Goal: Navigation & Orientation: Find specific page/section

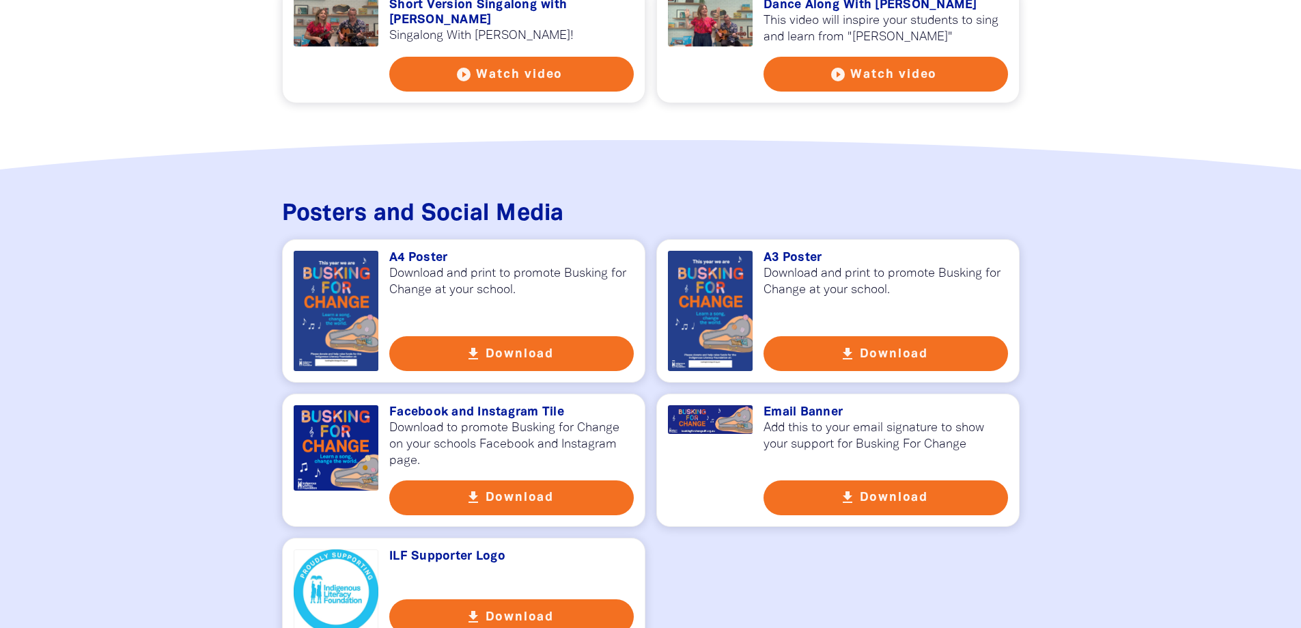
scroll to position [2253, 0]
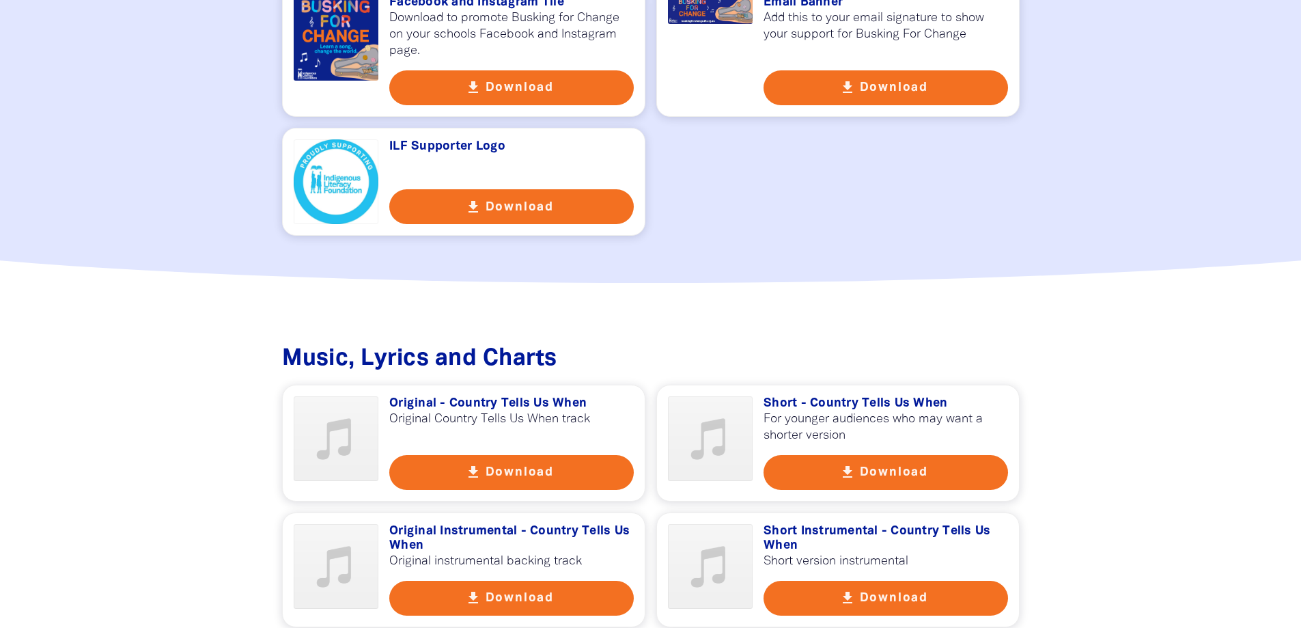
click at [1176, 312] on div "Home Teachers Parents Latest News FAQs About About Busking For Change Indigenou…" at bounding box center [650, 268] width 1301 height 5043
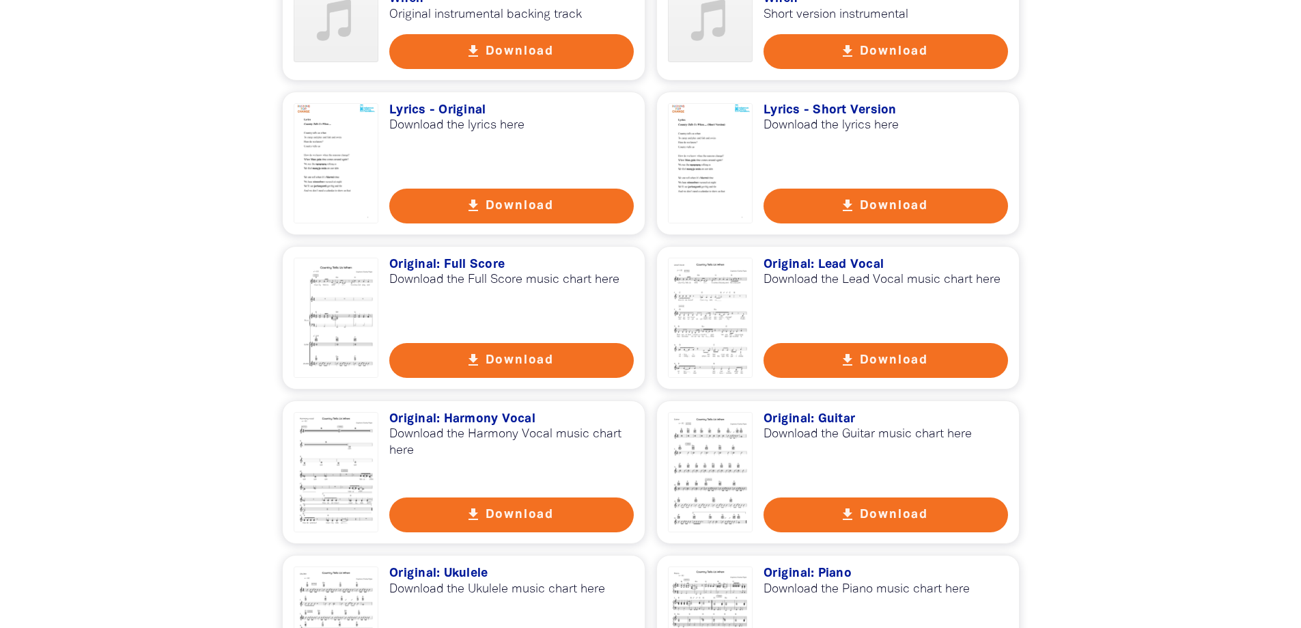
scroll to position [2936, 0]
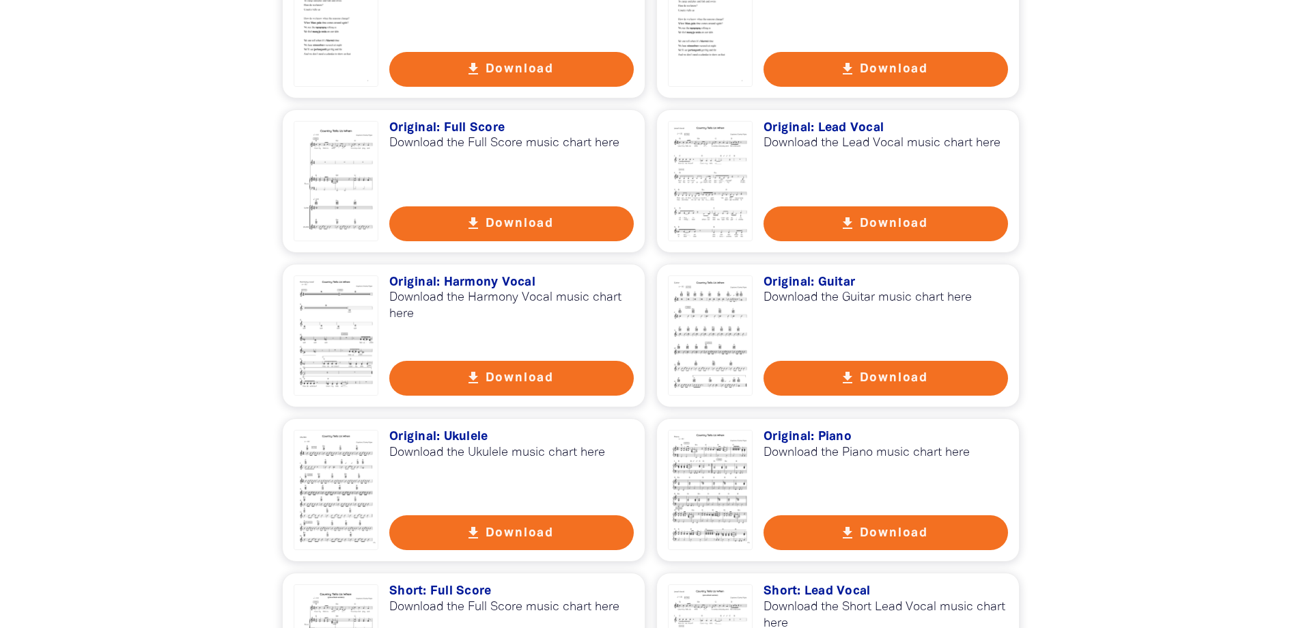
click at [204, 139] on div at bounding box center [650, 343] width 1301 height 1499
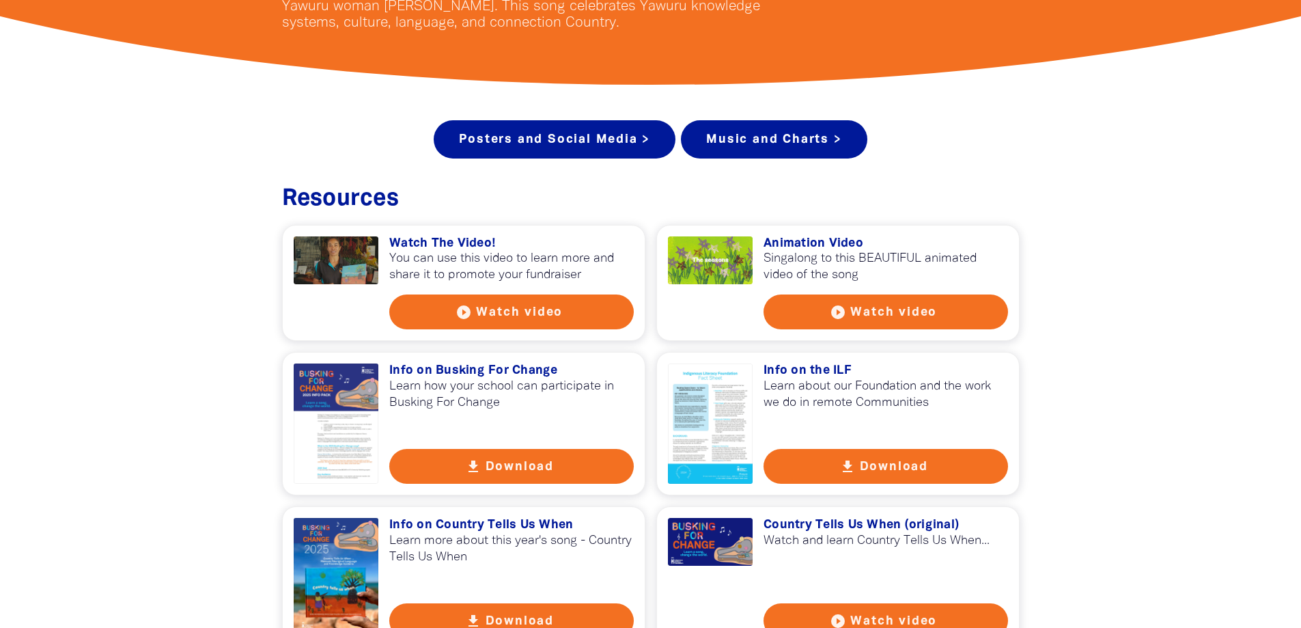
scroll to position [0, 0]
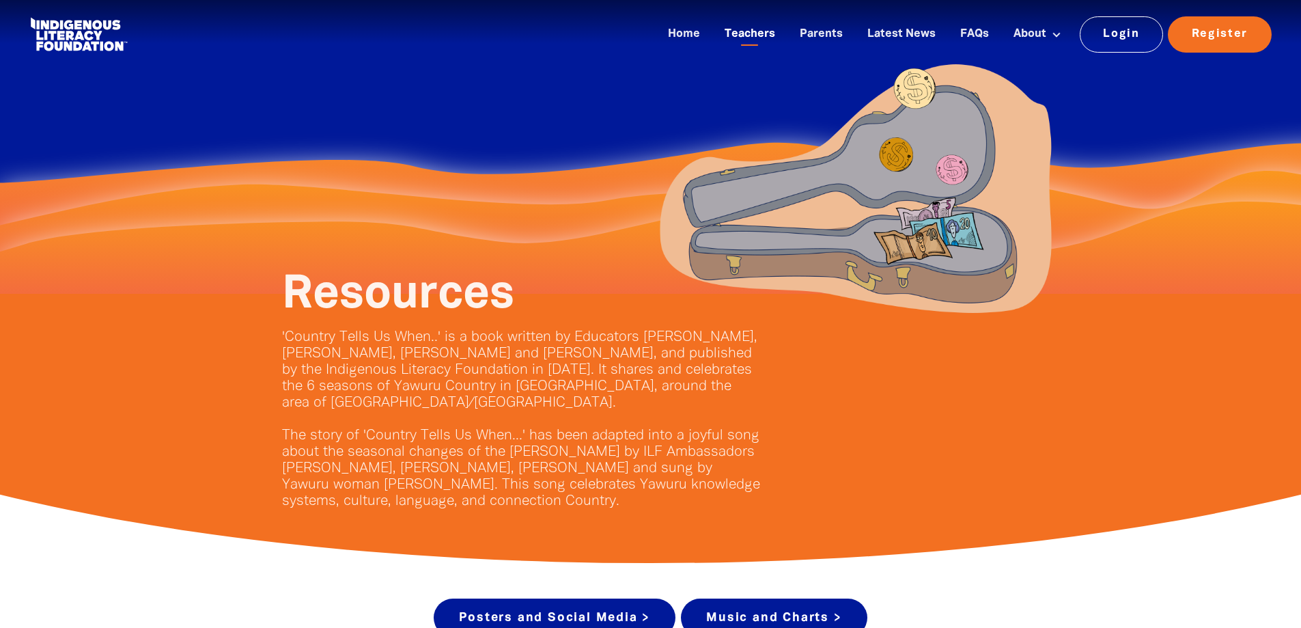
click at [750, 40] on link "Teachers" at bounding box center [749, 34] width 67 height 23
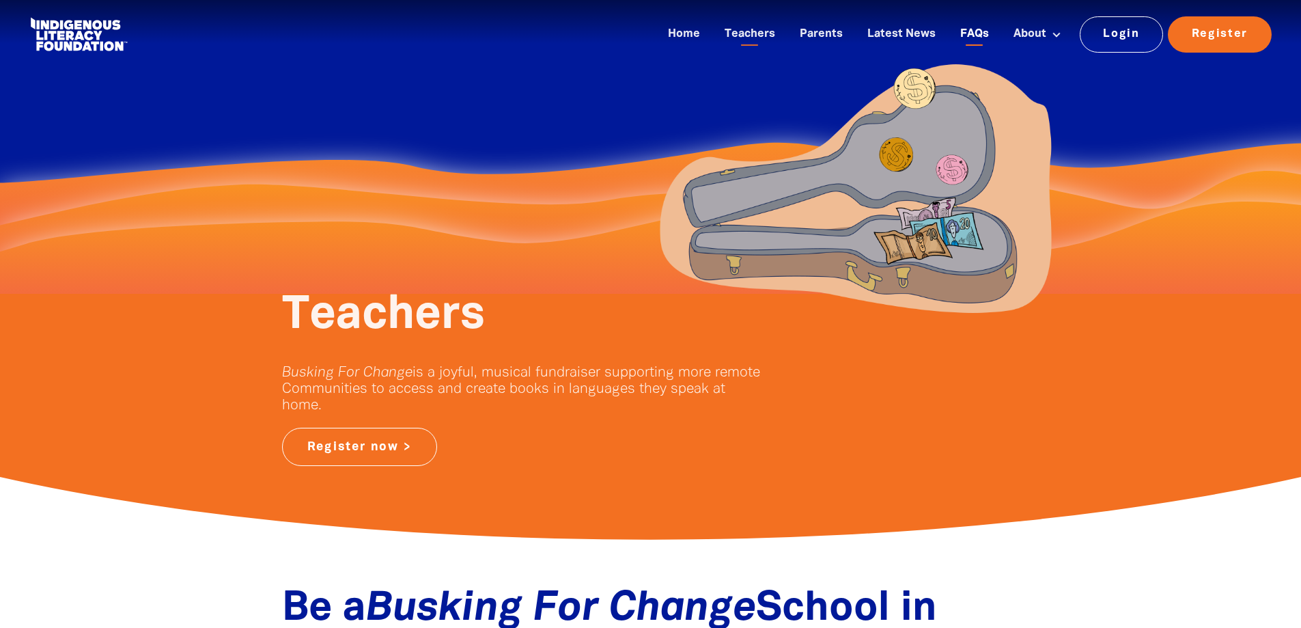
click at [983, 31] on link "FAQs" at bounding box center [974, 34] width 45 height 23
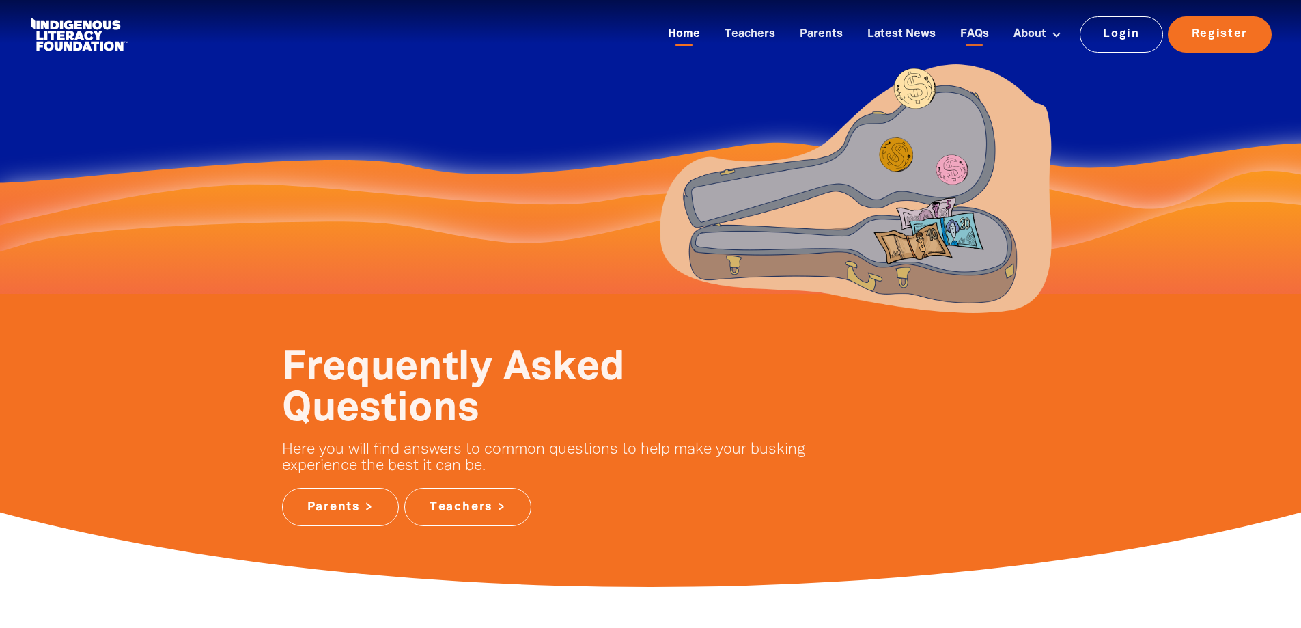
click at [694, 31] on link "Home" at bounding box center [684, 34] width 48 height 23
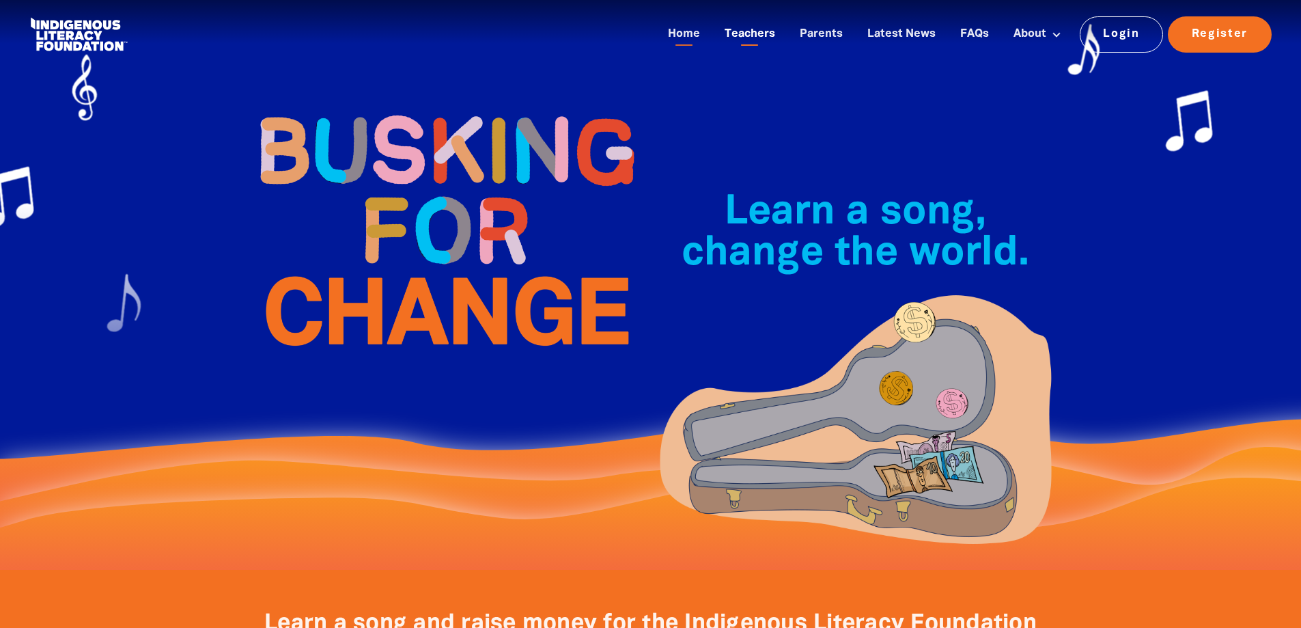
click at [768, 27] on link "Teachers" at bounding box center [749, 34] width 67 height 23
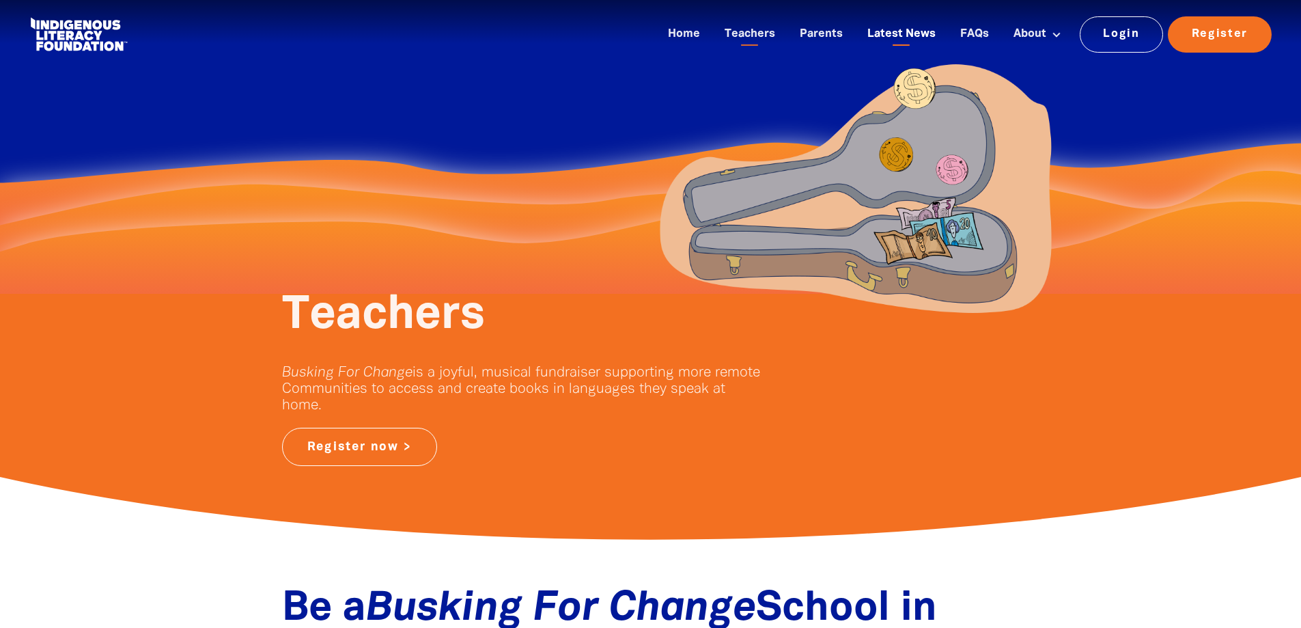
click at [886, 27] on link "Latest News" at bounding box center [901, 34] width 85 height 23
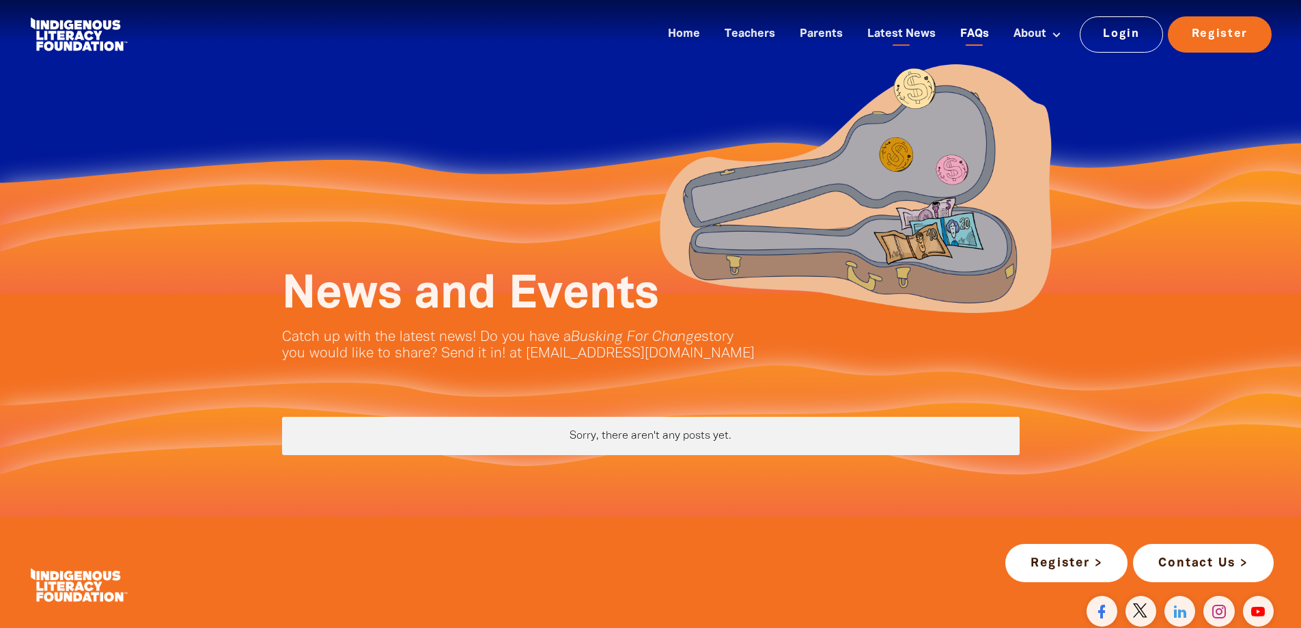
click at [973, 29] on link "FAQs" at bounding box center [974, 34] width 45 height 23
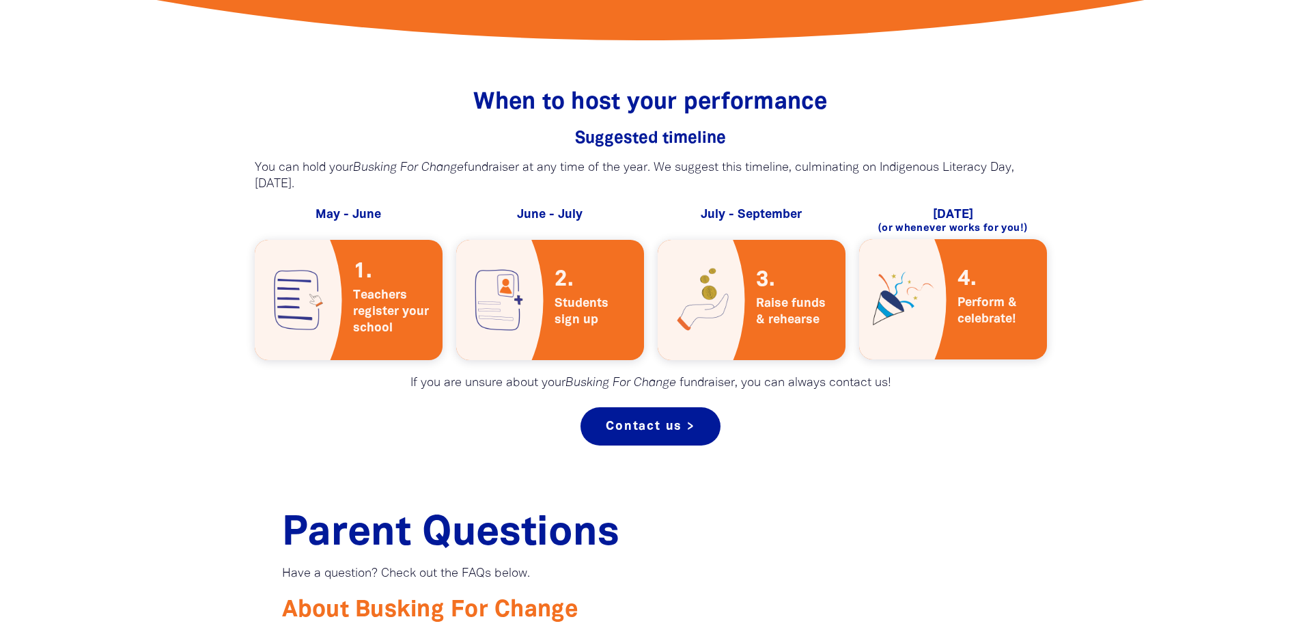
scroll to position [1093, 0]
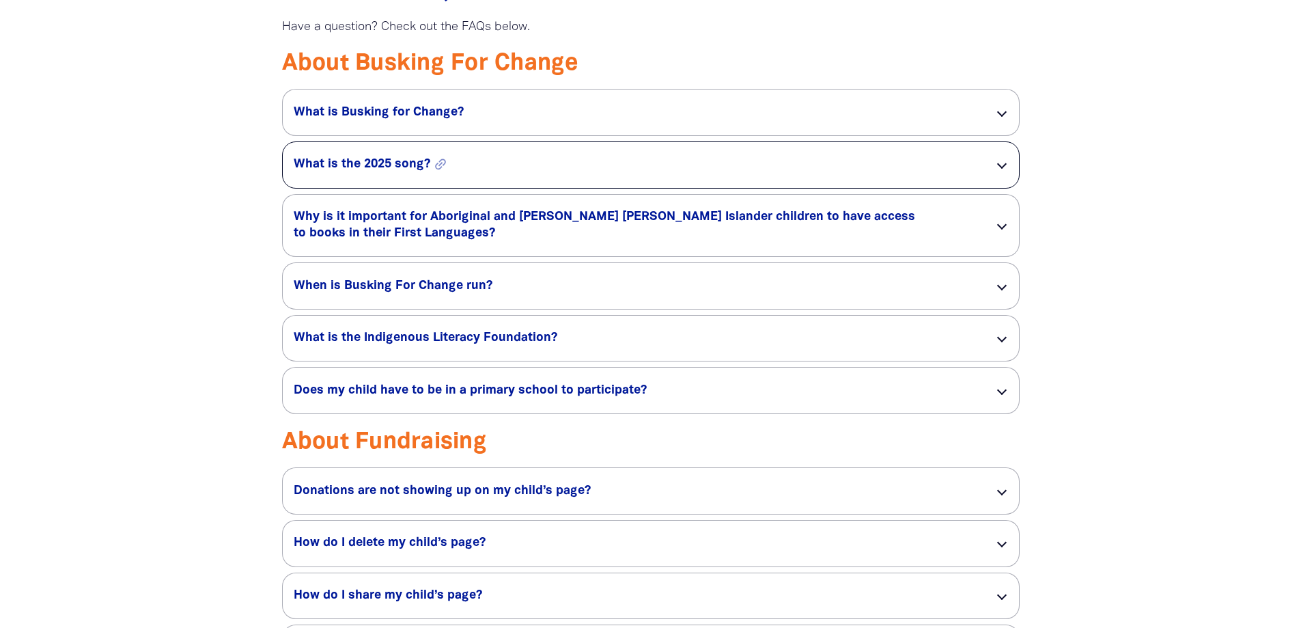
click at [322, 169] on h5 "What is the 2025 song? link" at bounding box center [633, 164] width 679 height 16
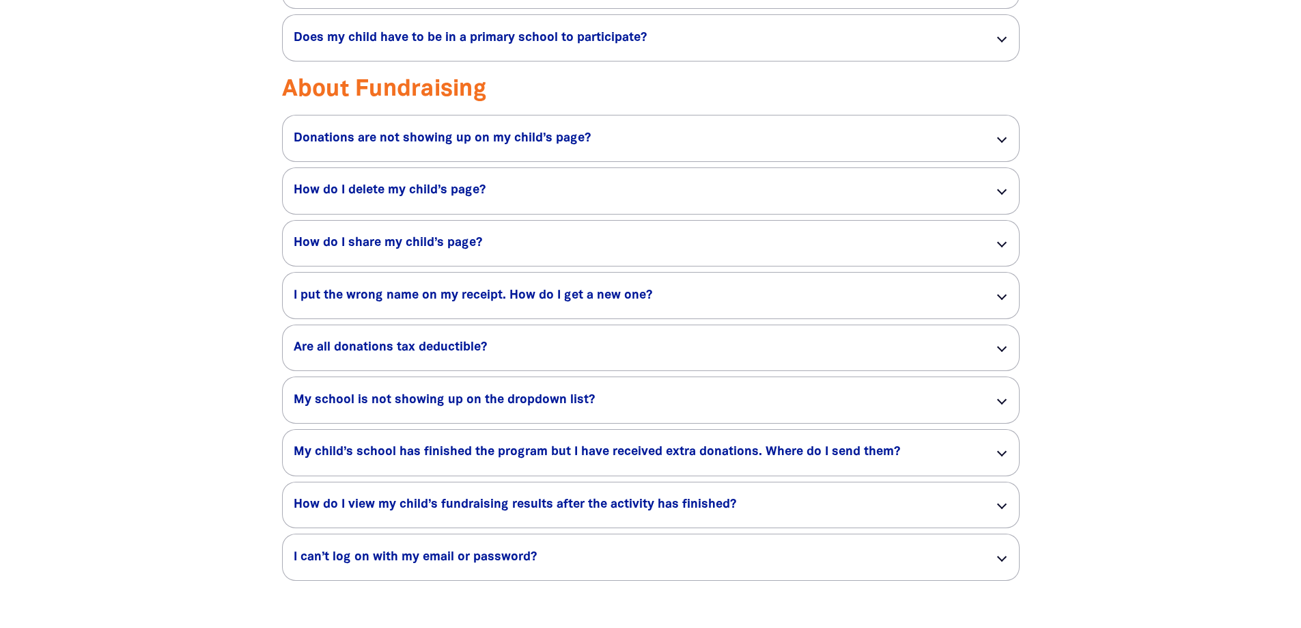
scroll to position [1639, 0]
